Goal: Communication & Community: Connect with others

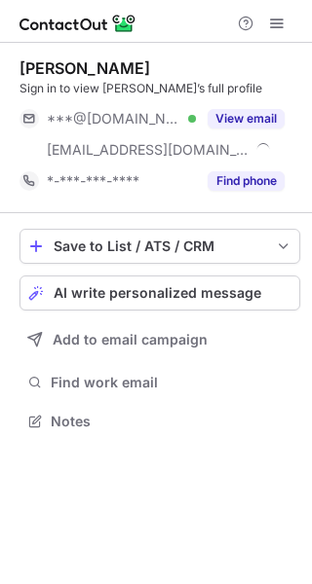
scroll to position [408, 312]
click at [206, 297] on span "AI write personalized message" at bounding box center [157, 293] width 207 height 16
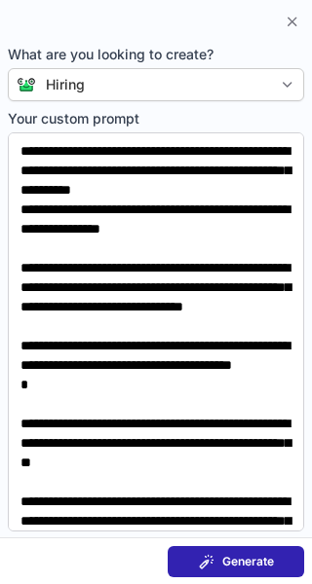
click at [261, 549] on button "Generate" at bounding box center [236, 561] width 136 height 31
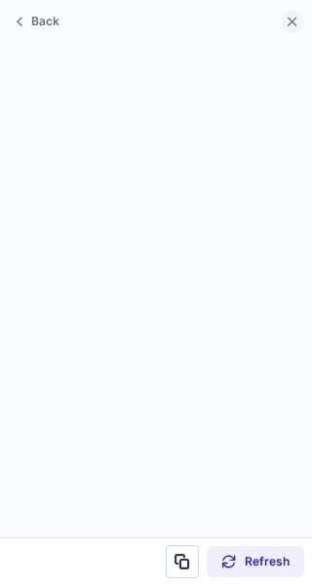
click at [299, 26] on span at bounding box center [292, 22] width 16 height 16
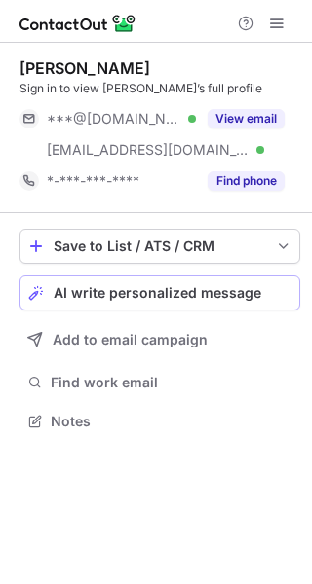
click at [193, 285] on span "AI write personalized message" at bounding box center [157, 293] width 207 height 16
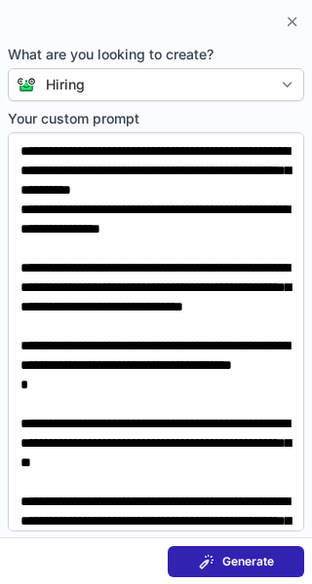
click at [256, 556] on span "Generate" at bounding box center [248, 562] width 52 height 16
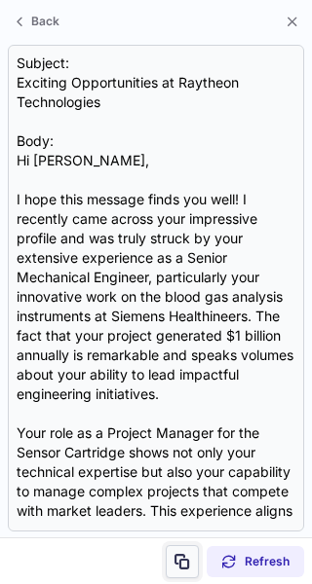
click at [180, 566] on span at bounding box center [182, 562] width 16 height 16
